Goal: Navigation & Orientation: Find specific page/section

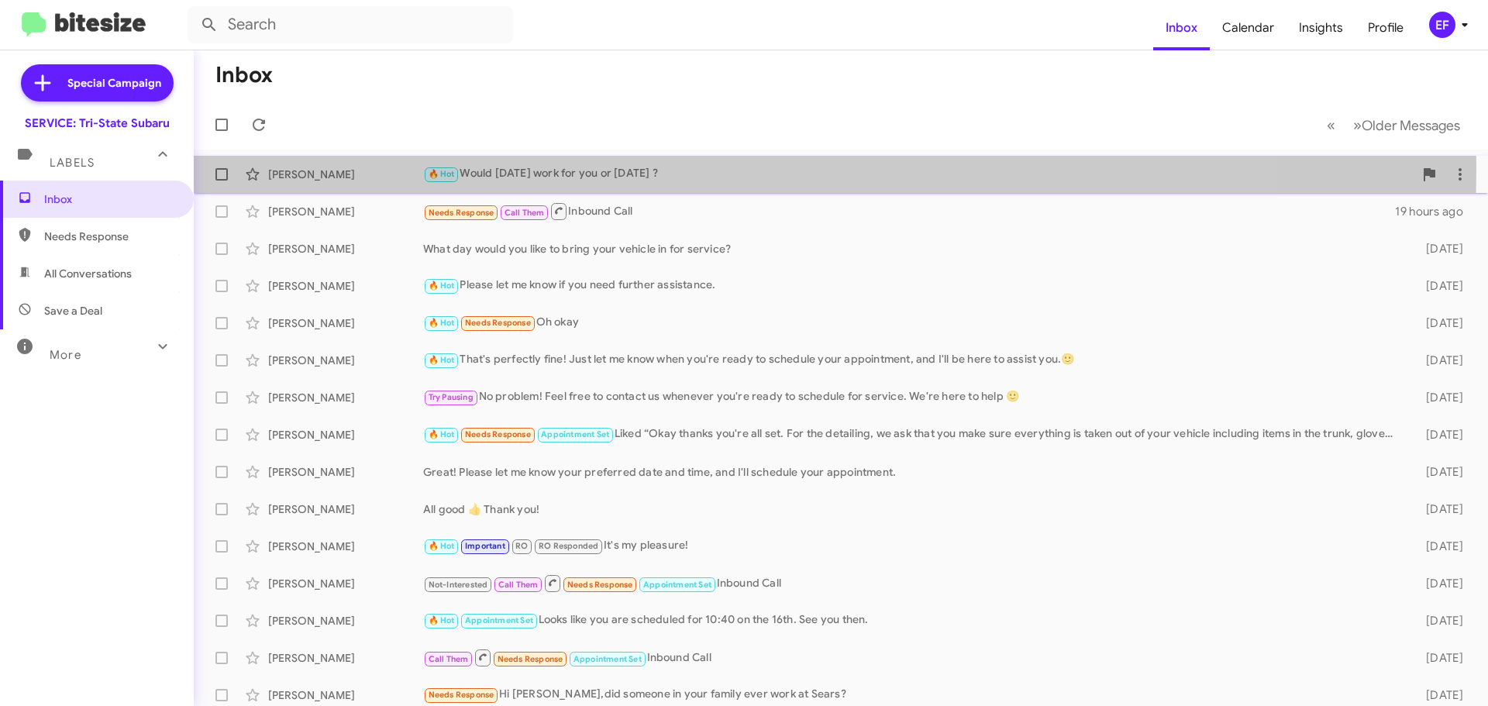
click at [294, 167] on div "[PERSON_NAME]" at bounding box center [345, 175] width 155 height 16
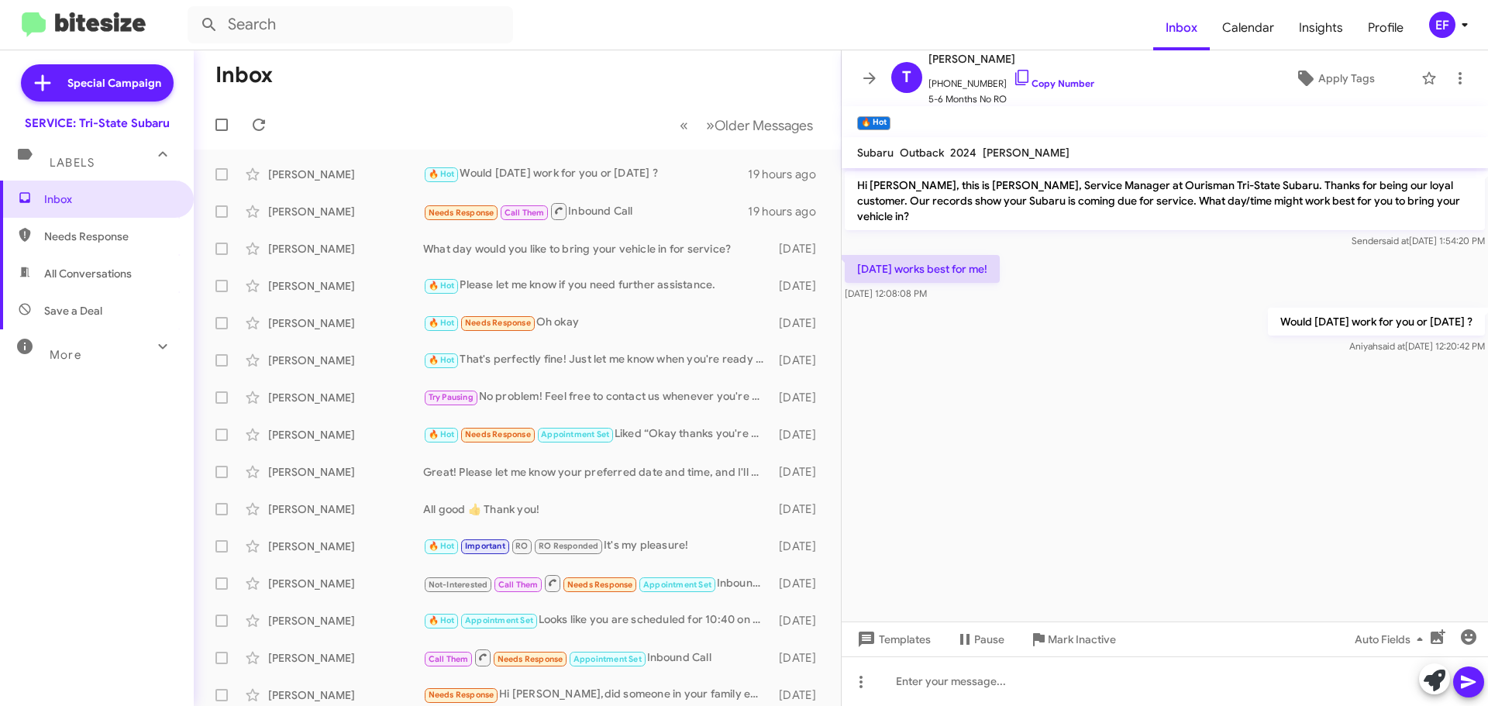
click at [63, 308] on span "Save a Deal" at bounding box center [73, 311] width 58 height 16
type input "in:not-interested"
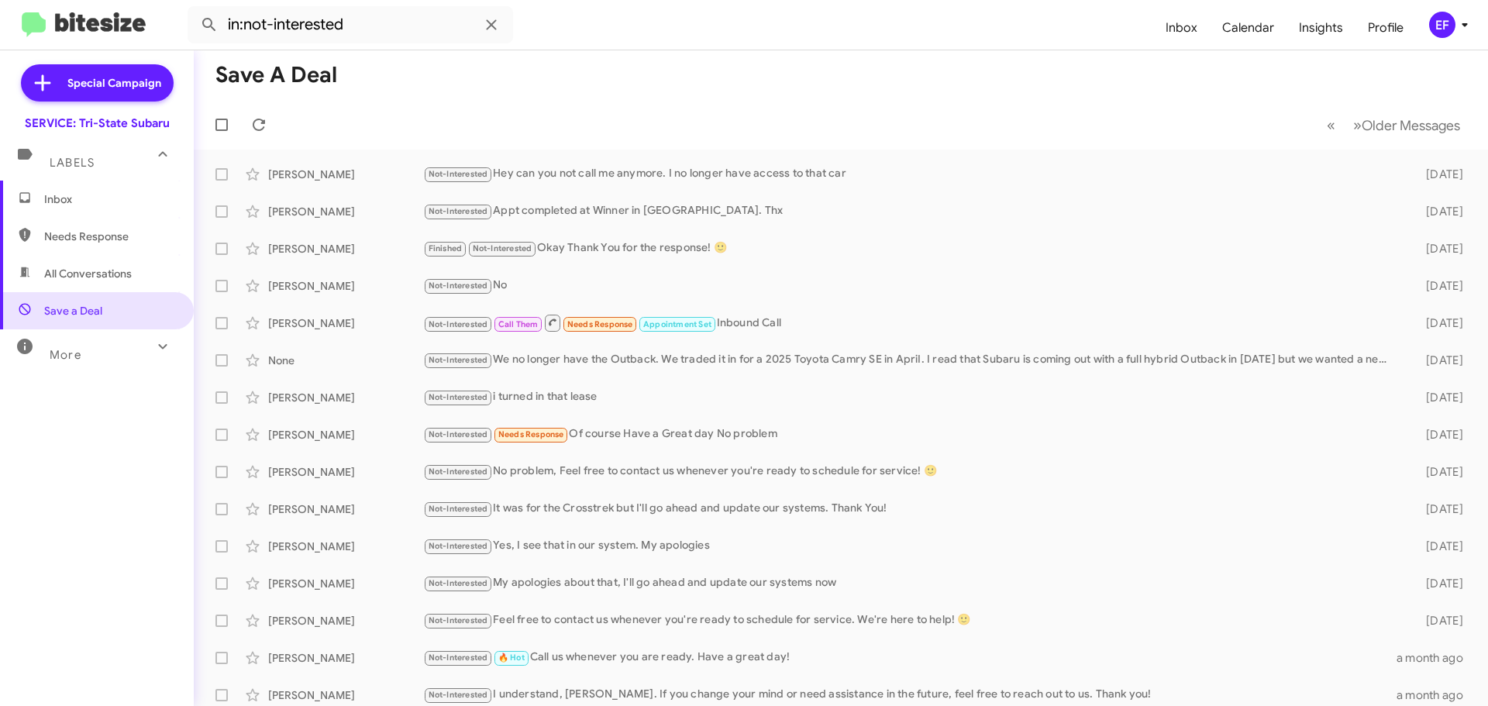
click at [57, 202] on span "Inbox" at bounding box center [110, 199] width 132 height 16
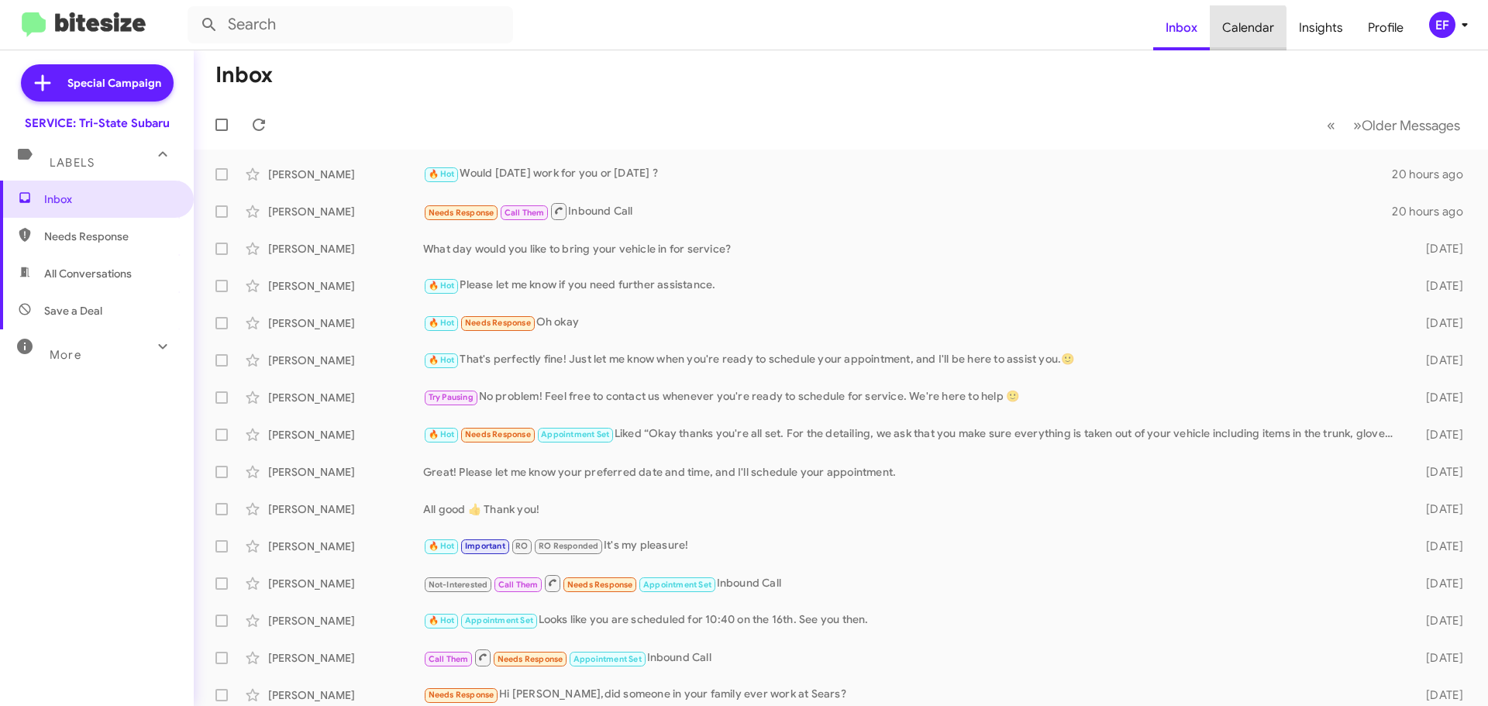
click at [1247, 34] on span "Calendar" at bounding box center [1248, 27] width 77 height 45
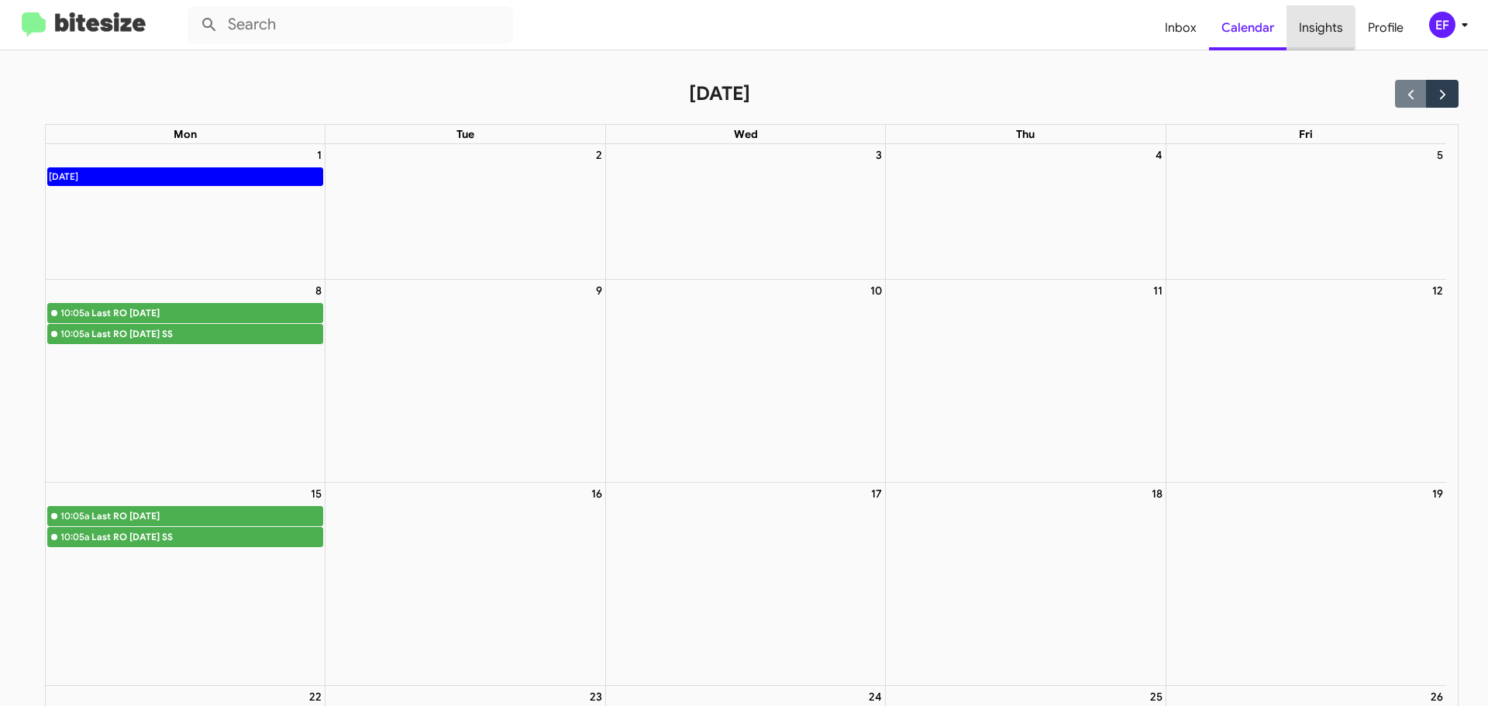
click at [1313, 28] on span "Insights" at bounding box center [1321, 27] width 69 height 45
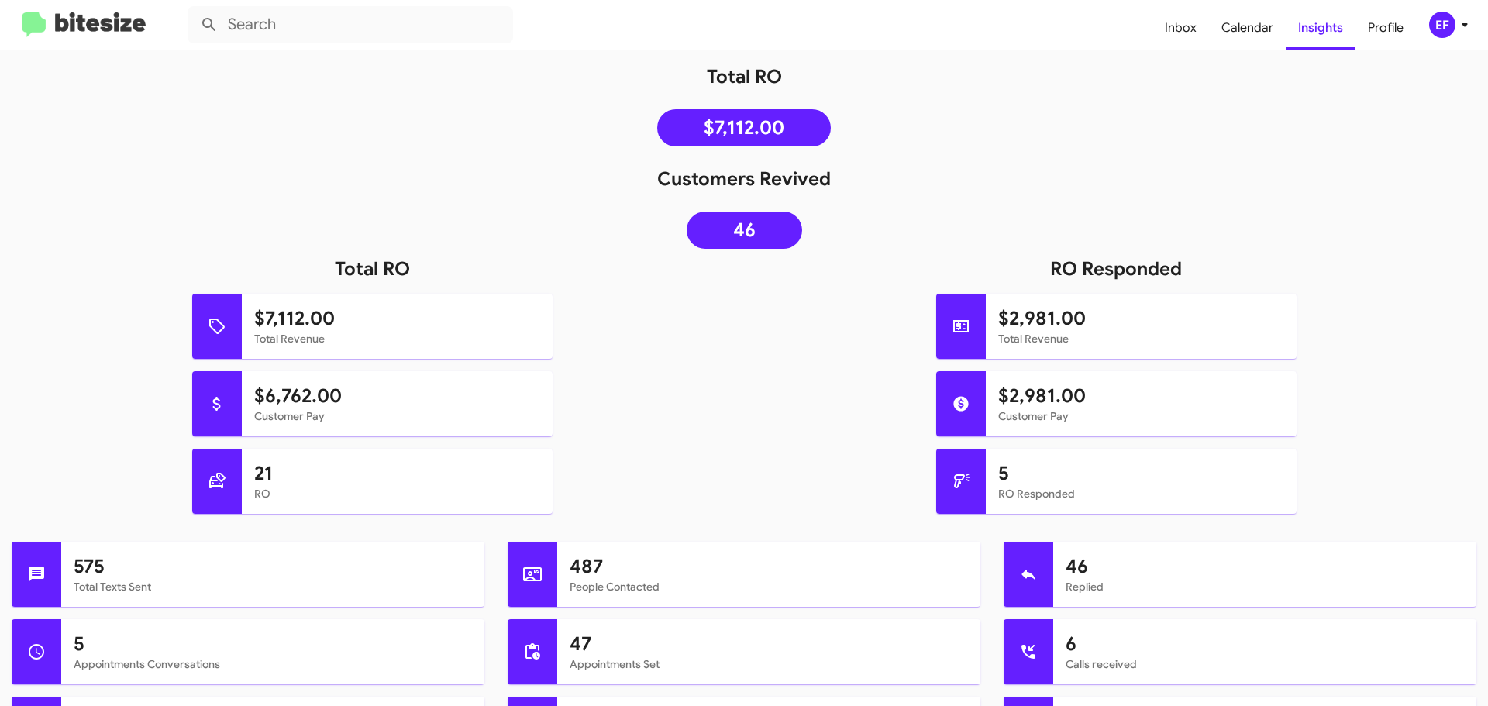
scroll to position [191, 0]
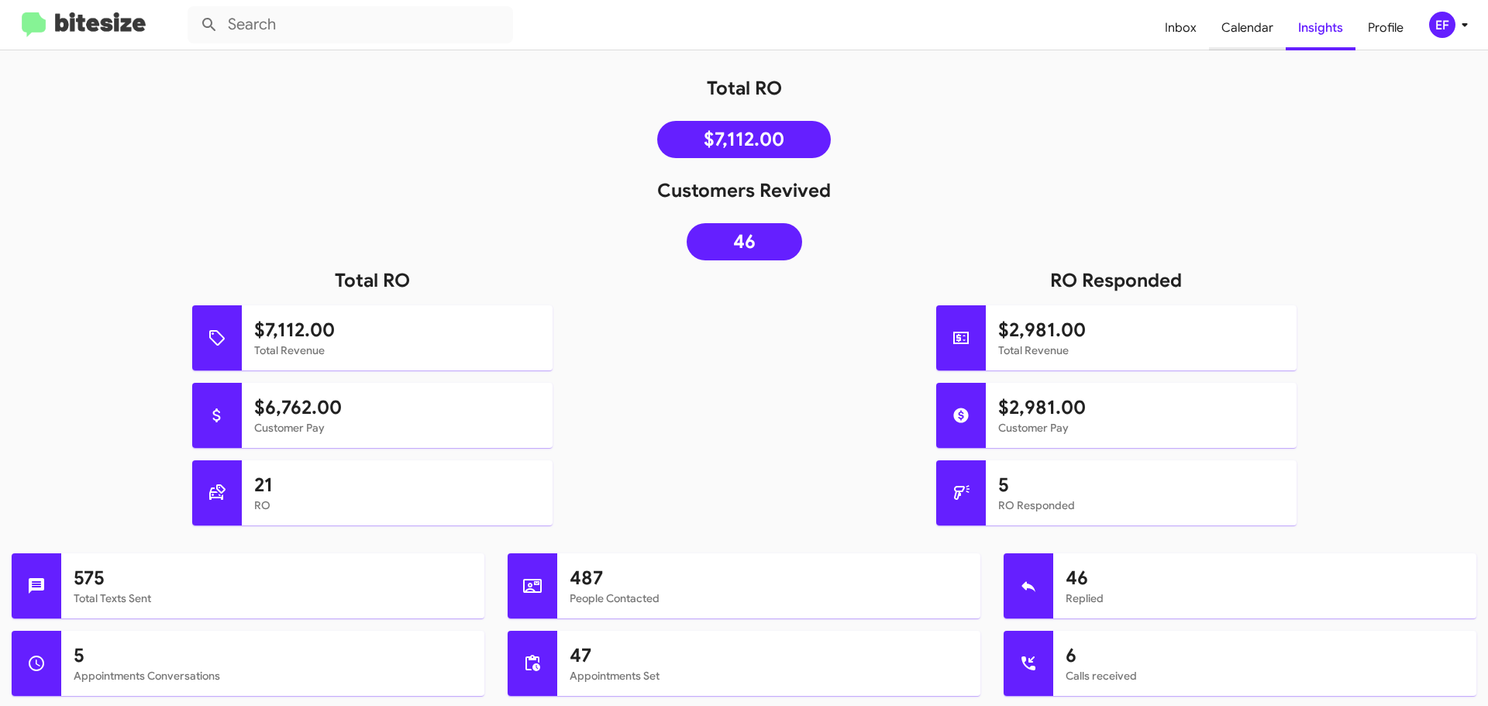
click at [1235, 28] on span "Calendar" at bounding box center [1247, 27] width 77 height 45
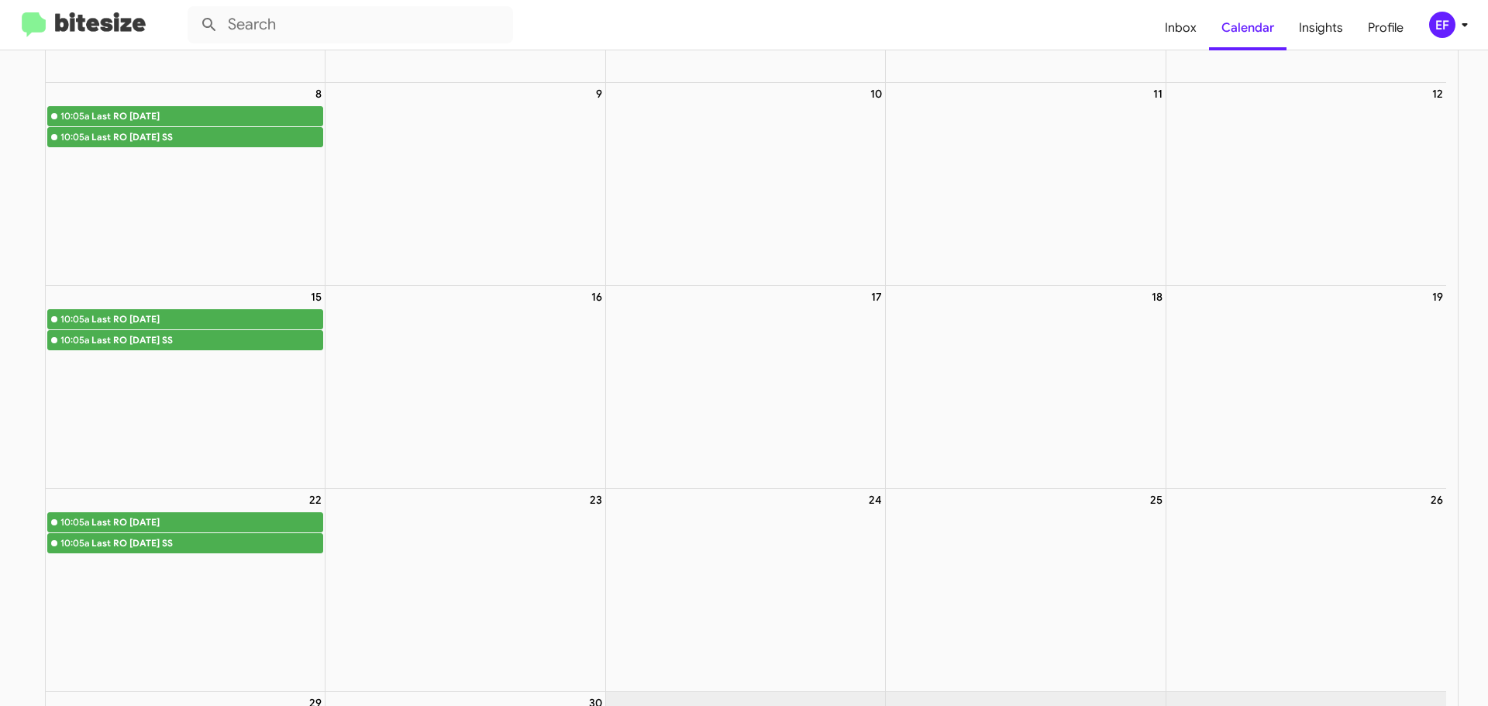
scroll to position [198, 0]
